Goal: Information Seeking & Learning: Learn about a topic

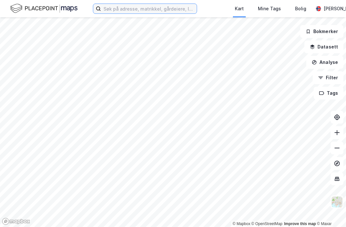
click at [179, 10] on input at bounding box center [149, 9] width 96 height 10
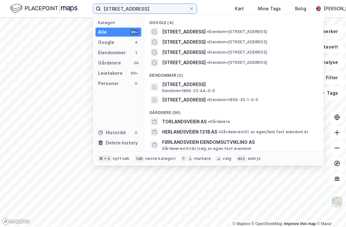
type input "[STREET_ADDRESS]"
click at [197, 42] on span "[STREET_ADDRESS]" at bounding box center [184, 42] width 44 height 8
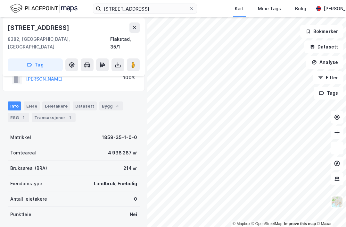
scroll to position [21, 0]
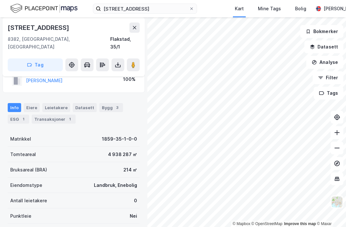
click at [117, 60] on button at bounding box center [118, 64] width 13 height 13
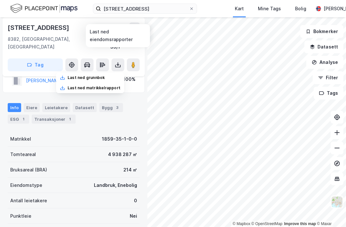
click at [79, 75] on div "Last ned grunnbok" at bounding box center [86, 77] width 37 height 5
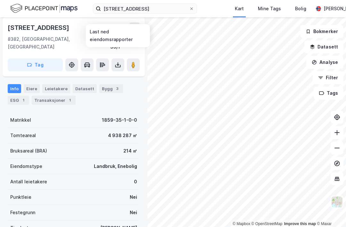
scroll to position [39, 0]
click at [53, 85] on div "Leietakere" at bounding box center [56, 89] width 28 height 9
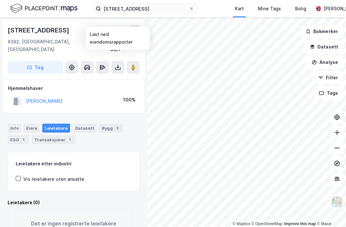
click at [31, 123] on div "Eiere" at bounding box center [32, 127] width 16 height 9
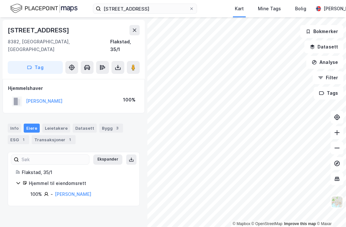
click at [11, 123] on div "Info" at bounding box center [14, 127] width 13 height 9
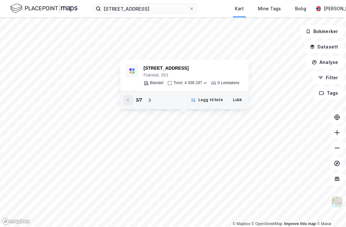
click at [240, 99] on button "Lukk" at bounding box center [237, 100] width 17 height 10
click at [142, 75] on div "Myrlandsveien 54 [GEOGRAPHIC_DATA], 35/1 Blandet Tomt: 4 938 287 ㎡ 0 Leietakere" at bounding box center [185, 74] width 118 height 21
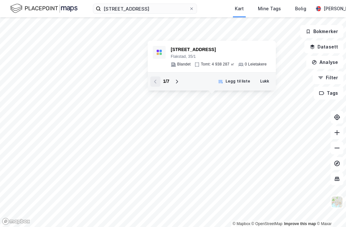
click at [261, 55] on div "Myrlandsveien 54 [GEOGRAPHIC_DATA], 35/1 Blandet Tomt: 4 938 287 ㎡ 0 Leietakere" at bounding box center [219, 56] width 96 height 21
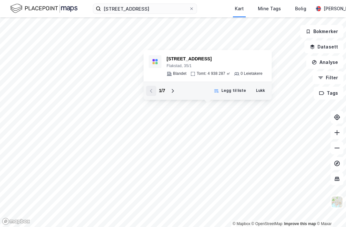
click at [264, 86] on button "Lukk" at bounding box center [260, 91] width 17 height 10
